Goal: Navigation & Orientation: Find specific page/section

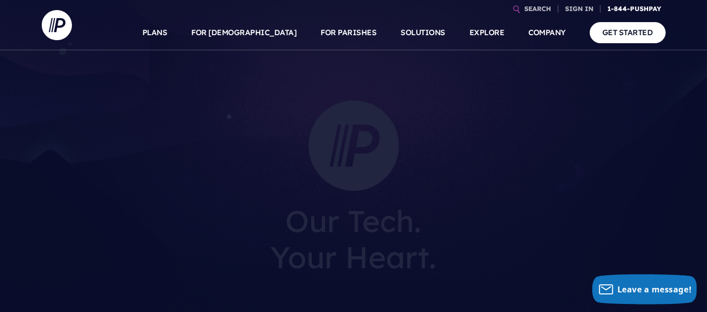
click at [650, 6] on link "1-844-PUSHPAY" at bounding box center [635, 9] width 62 height 18
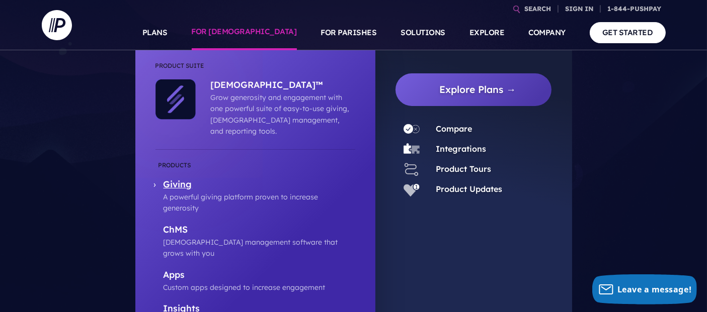
click at [171, 179] on p "Giving" at bounding box center [259, 185] width 192 height 13
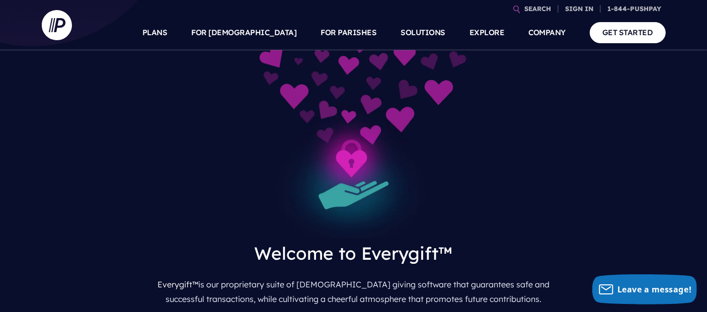
scroll to position [335, 0]
